Goal: Task Accomplishment & Management: Complete application form

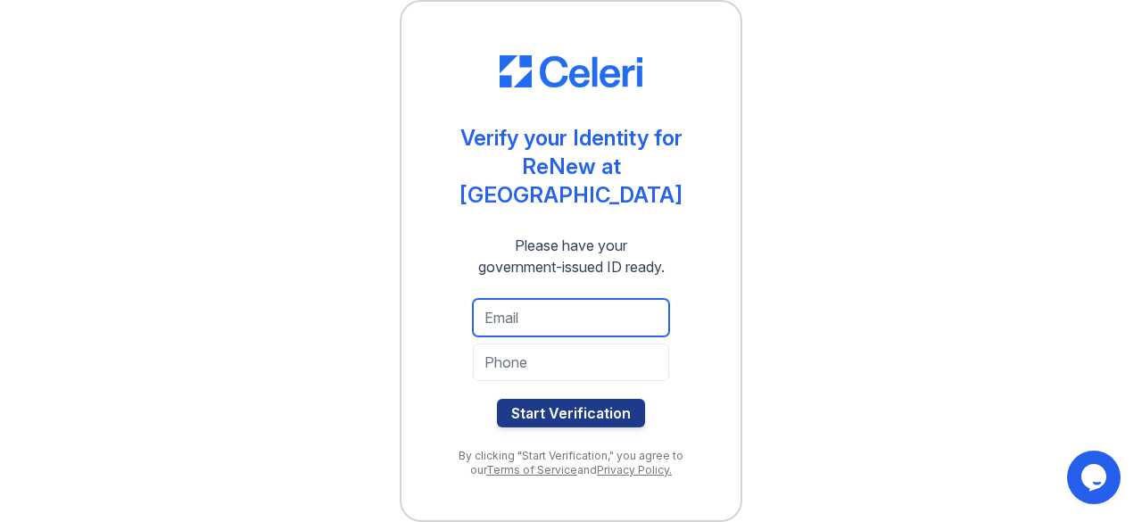
click at [654, 299] on input "email" at bounding box center [571, 317] width 196 height 37
type input "[EMAIL_ADDRESS][DOMAIN_NAME]"
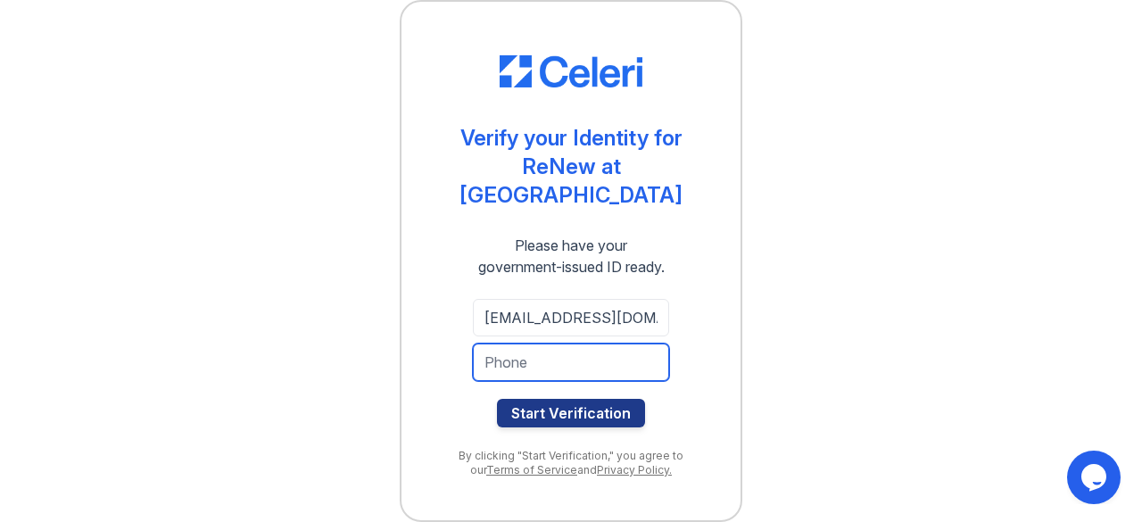
click at [612, 344] on input "tel" at bounding box center [571, 362] width 196 height 37
type input "6189465029"
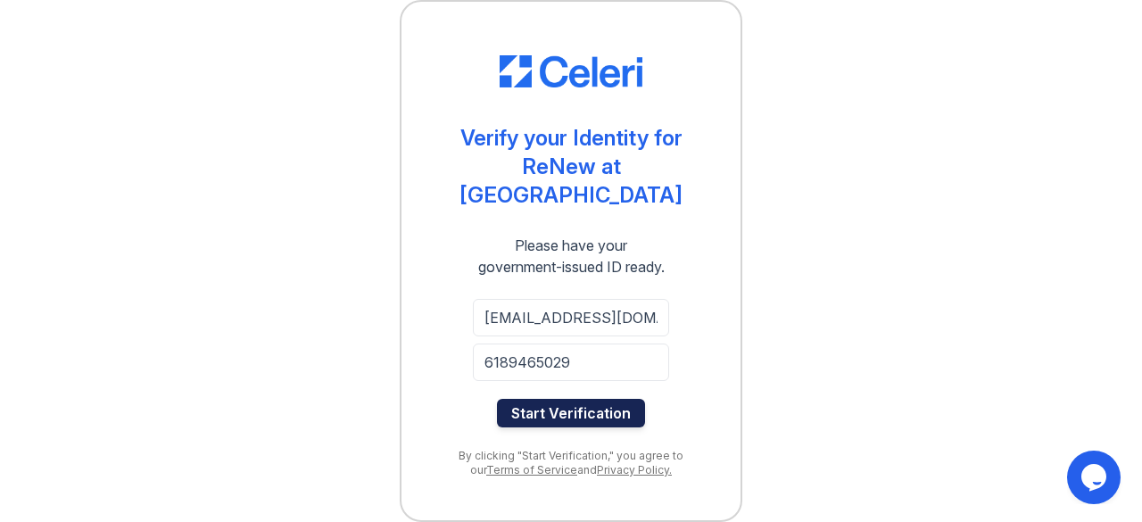
click at [574, 399] on button "Start Verification" at bounding box center [571, 413] width 148 height 29
